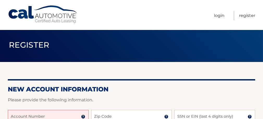
scroll to position [52, 0]
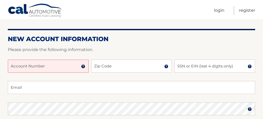
click at [27, 68] on input "Account Number" at bounding box center [48, 66] width 81 height 13
click at [23, 67] on input "Account Number" at bounding box center [48, 66] width 81 height 13
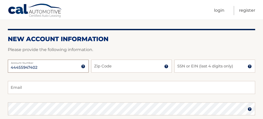
type input "44455947402"
type input "08005"
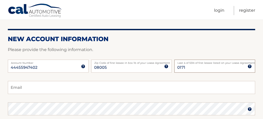
type input "0171"
type input "dbeck7125@gmail.com"
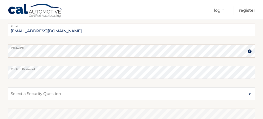
scroll to position [130, 0]
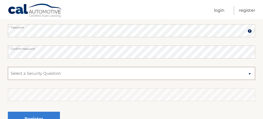
click at [28, 74] on select "Select a Security Question What was the name of your elementary school? What is…" at bounding box center [131, 73] width 247 height 13
select select "2"
click at [8, 67] on select "Select a Security Question What was the name of your elementary school? What is…" at bounding box center [131, 73] width 247 height 13
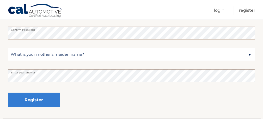
scroll to position [156, 0]
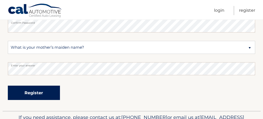
click at [39, 96] on button "Register" at bounding box center [34, 93] width 52 height 14
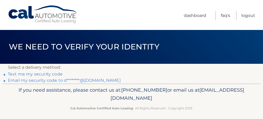
click at [39, 75] on link "Text me my security code" at bounding box center [35, 74] width 55 height 5
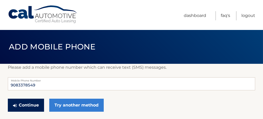
click at [32, 107] on button "Continue" at bounding box center [26, 105] width 36 height 13
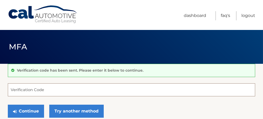
click at [28, 89] on input "Verification Code" at bounding box center [131, 89] width 247 height 13
click at [16, 91] on input "Verification Code" at bounding box center [131, 89] width 247 height 13
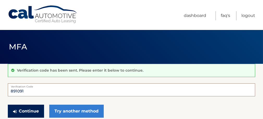
type input "891091"
click at [32, 112] on button "Continue" at bounding box center [26, 111] width 36 height 13
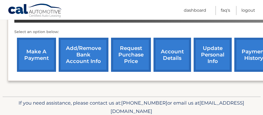
scroll to position [200, 0]
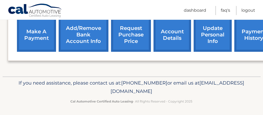
click at [259, 32] on link "payment history" at bounding box center [253, 35] width 39 height 34
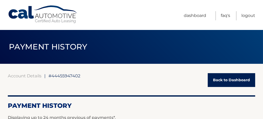
click at [222, 80] on link "Back to Dashboard" at bounding box center [231, 80] width 47 height 14
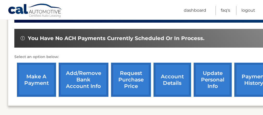
scroll to position [156, 0]
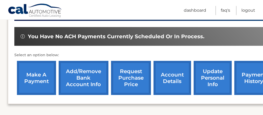
click at [38, 78] on link "make a payment" at bounding box center [36, 78] width 39 height 34
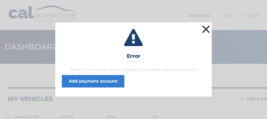
click at [208, 29] on button "×" at bounding box center [206, 29] width 10 height 10
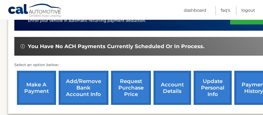
scroll to position [156, 0]
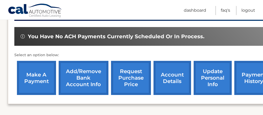
click at [94, 80] on link "Add/Remove bank account info" at bounding box center [84, 78] width 50 height 34
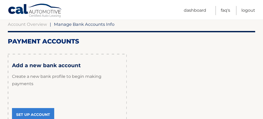
scroll to position [78, 0]
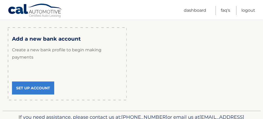
click at [40, 90] on link "Set Up Account" at bounding box center [33, 88] width 42 height 13
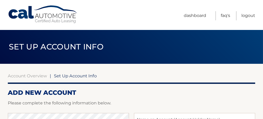
scroll to position [52, 0]
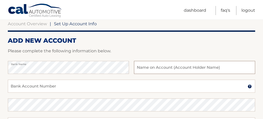
click at [147, 67] on input "text" at bounding box center [194, 67] width 121 height 13
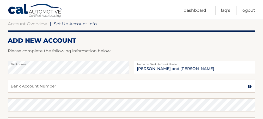
type input "[PERSON_NAME] and [PERSON_NAME]"
click at [28, 87] on input "Bank Account Number" at bounding box center [131, 86] width 247 height 13
type input "031207607"
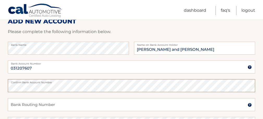
scroll to position [78, 0]
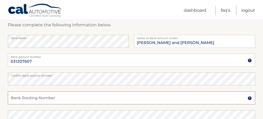
click at [32, 99] on input "Bank Routing Number" at bounding box center [131, 97] width 247 height 13
drag, startPoint x: 36, startPoint y: 60, endPoint x: 2, endPoint y: 59, distance: 34.7
click at [2, 59] on section "Account Overview | Set Up Account Info ADD NEW ACCOUNT Please complete the foll…" at bounding box center [131, 85] width 263 height 199
click at [21, 98] on input "Bank Routing Number" at bounding box center [131, 97] width 247 height 13
type input "031207607"
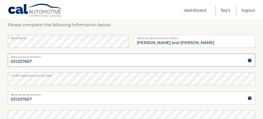
click at [34, 60] on input "031207607" at bounding box center [131, 60] width 247 height 13
drag, startPoint x: 34, startPoint y: 60, endPoint x: 0, endPoint y: 58, distance: 33.7
click at [0, 58] on section "Account Overview | Set Up Account Info ADD NEW ACCOUNT Please complete the foll…" at bounding box center [131, 85] width 263 height 199
click at [26, 61] on input "8025561379" at bounding box center [131, 60] width 247 height 13
click at [11, 61] on input "8025561679" at bounding box center [131, 60] width 247 height 13
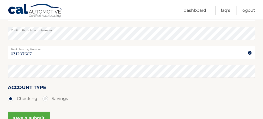
scroll to position [130, 0]
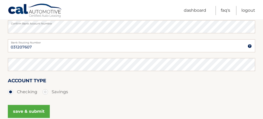
type input "8025561679"
click at [24, 112] on button "save & submit" at bounding box center [29, 111] width 42 height 13
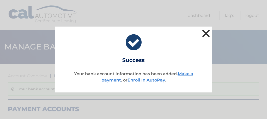
click at [205, 33] on button "×" at bounding box center [206, 33] width 10 height 10
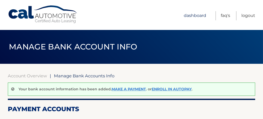
click at [192, 15] on link "Dashboard" at bounding box center [195, 15] width 22 height 9
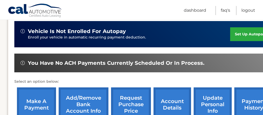
scroll to position [130, 0]
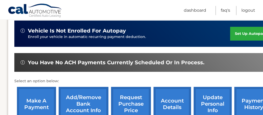
click at [40, 105] on link "make a payment" at bounding box center [36, 104] width 39 height 34
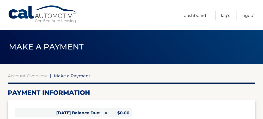
select select "NTM5Nzk4ODEtNDE5NC00YmRiLTgzYTItYzY0ZjA1ZDNlZmZj"
click at [250, 16] on link "Logout" at bounding box center [248, 15] width 14 height 9
